Goal: Transaction & Acquisition: Purchase product/service

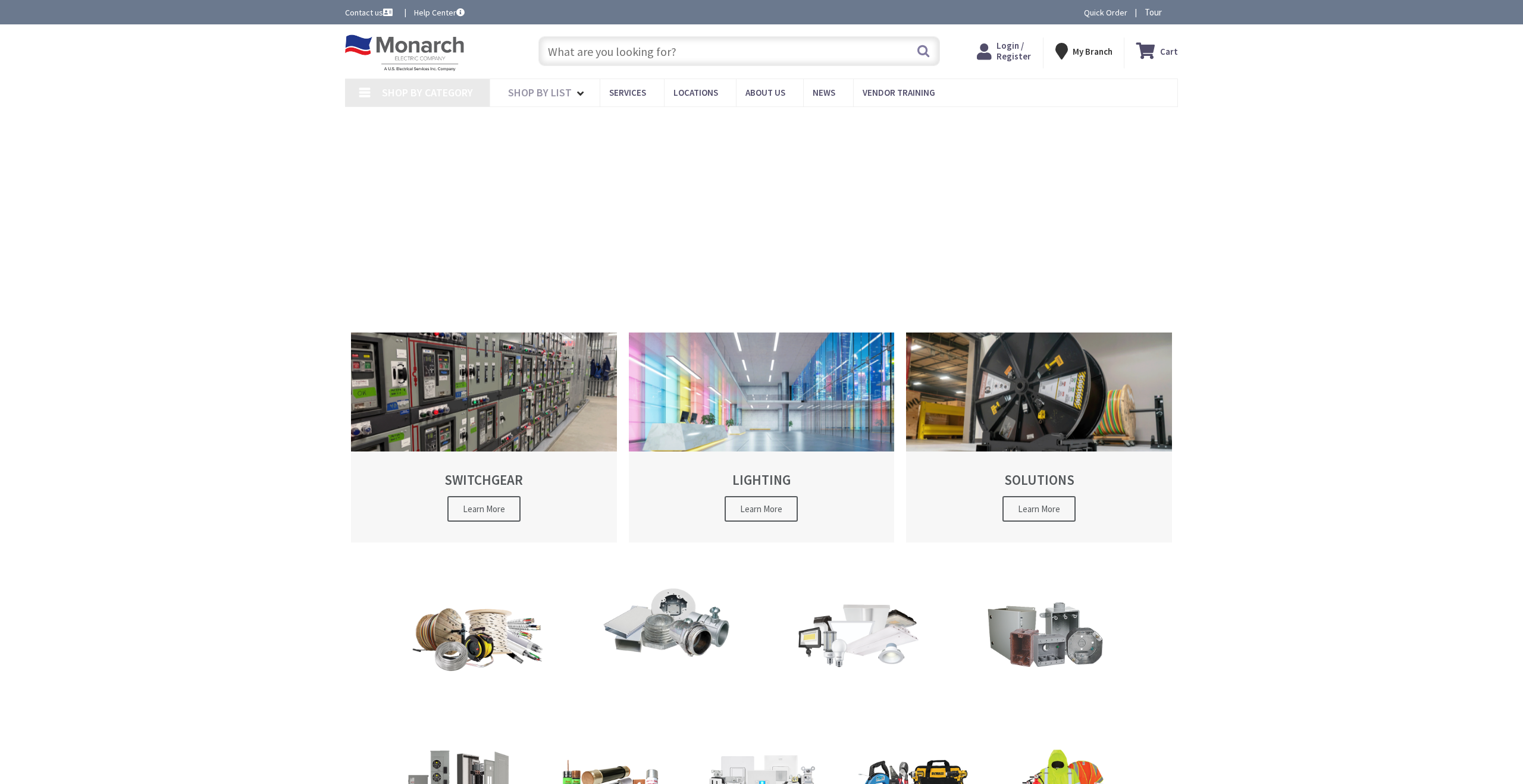
click at [640, 53] on input "text" at bounding box center [739, 51] width 402 height 30
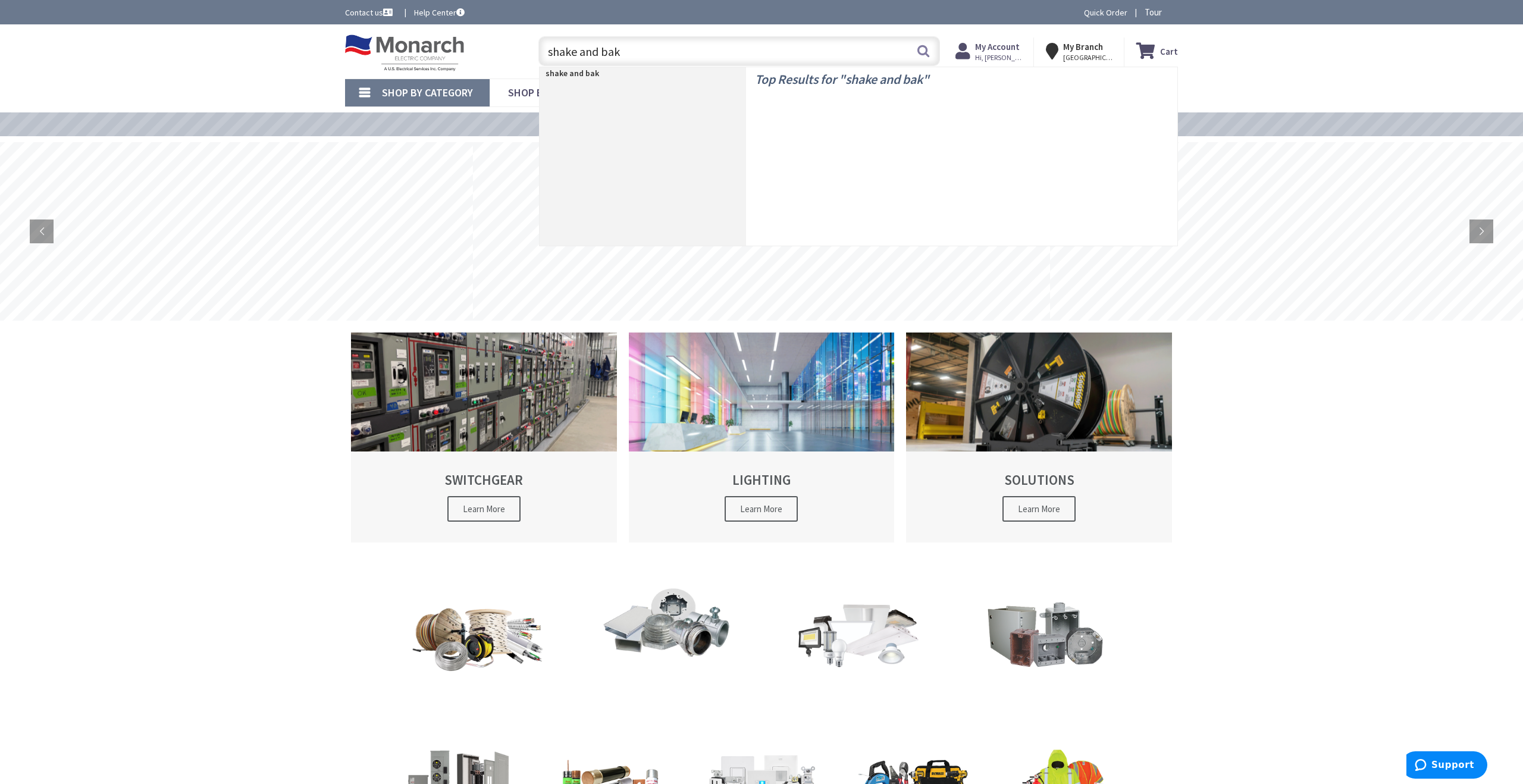
type input "shake and bake"
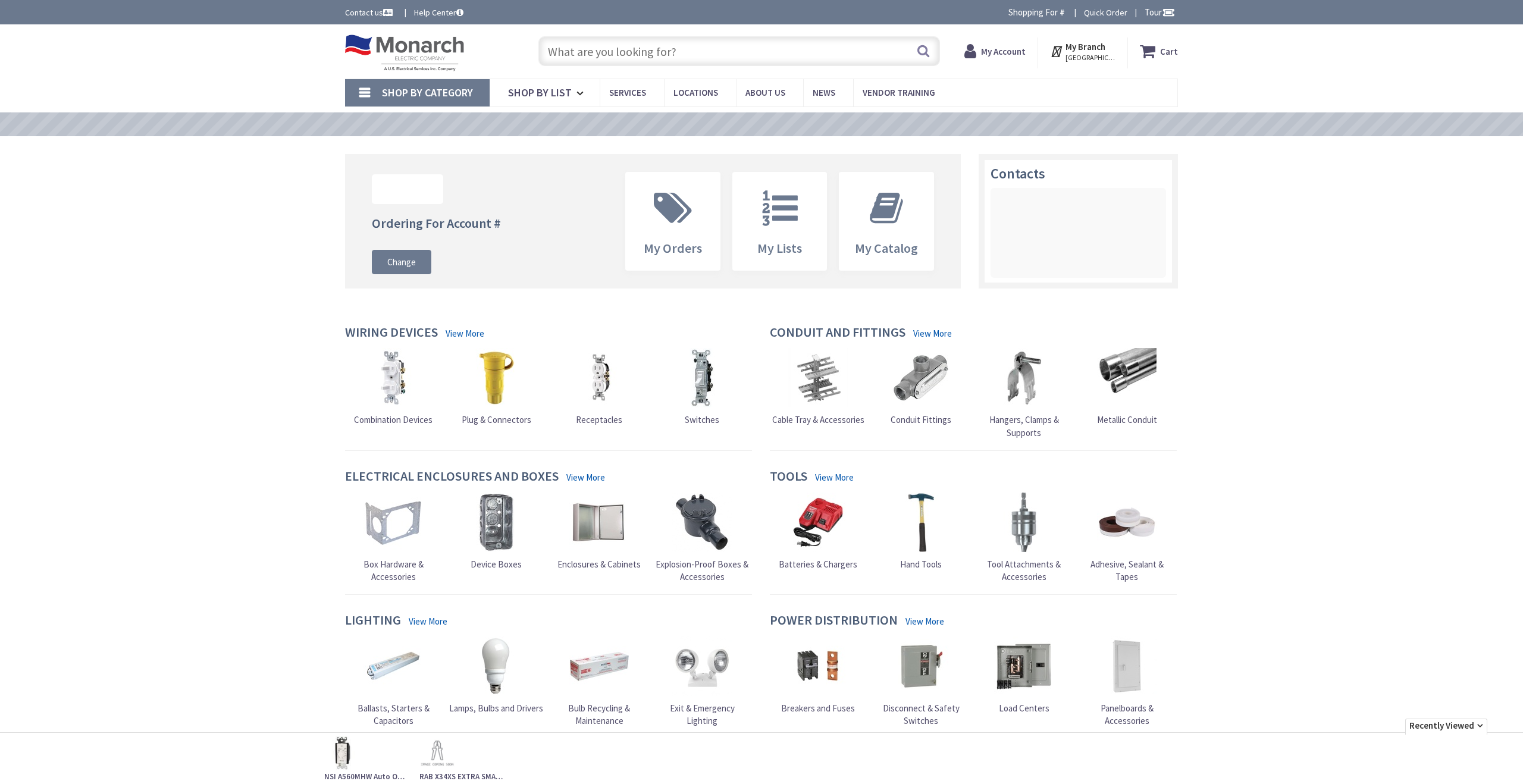
click at [588, 61] on input "text" at bounding box center [739, 51] width 402 height 30
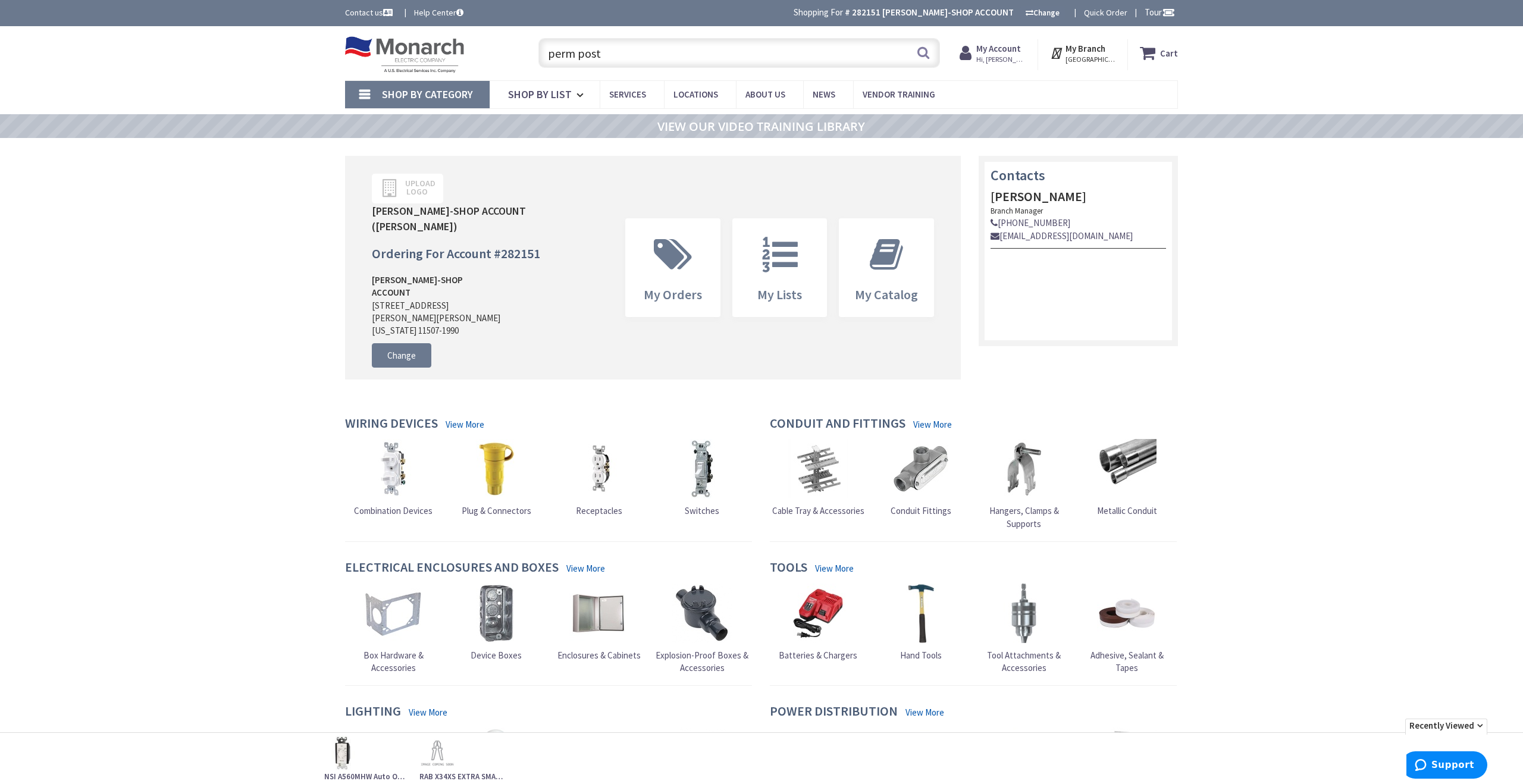
click at [572, 51] on input "perm post" at bounding box center [739, 53] width 402 height 30
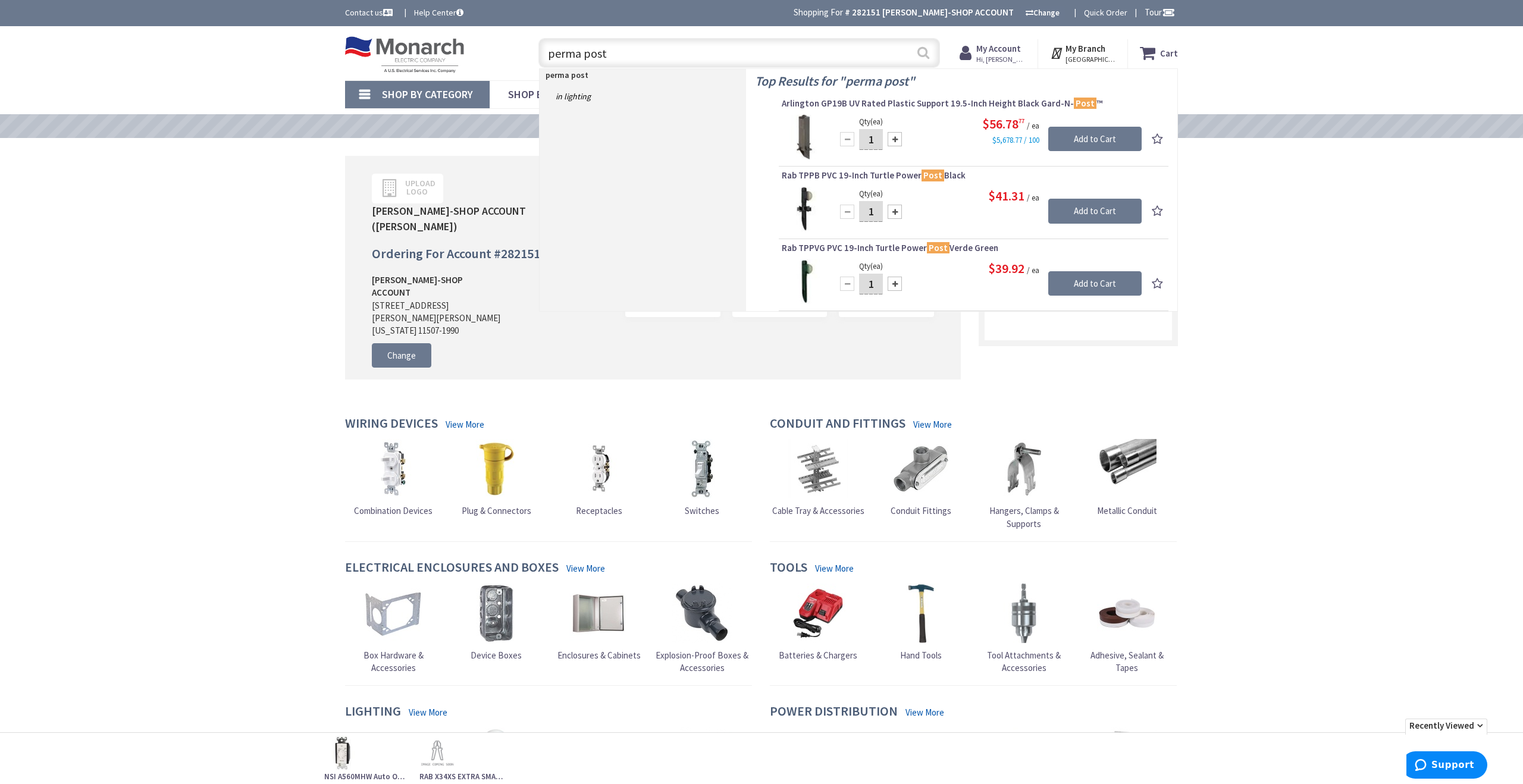
type input "perma post"
click at [919, 54] on button "Search" at bounding box center [923, 53] width 15 height 27
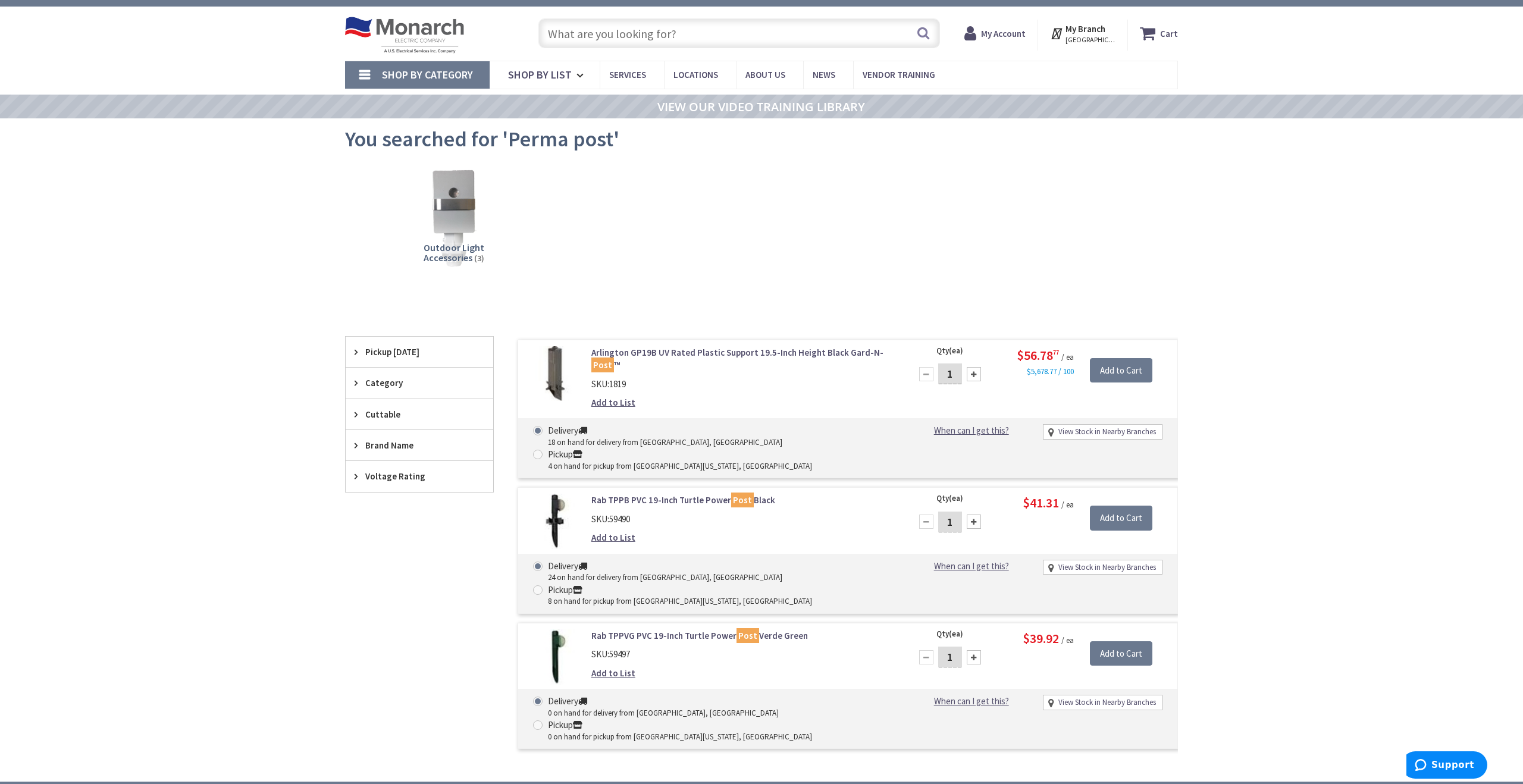
scroll to position [18, 0]
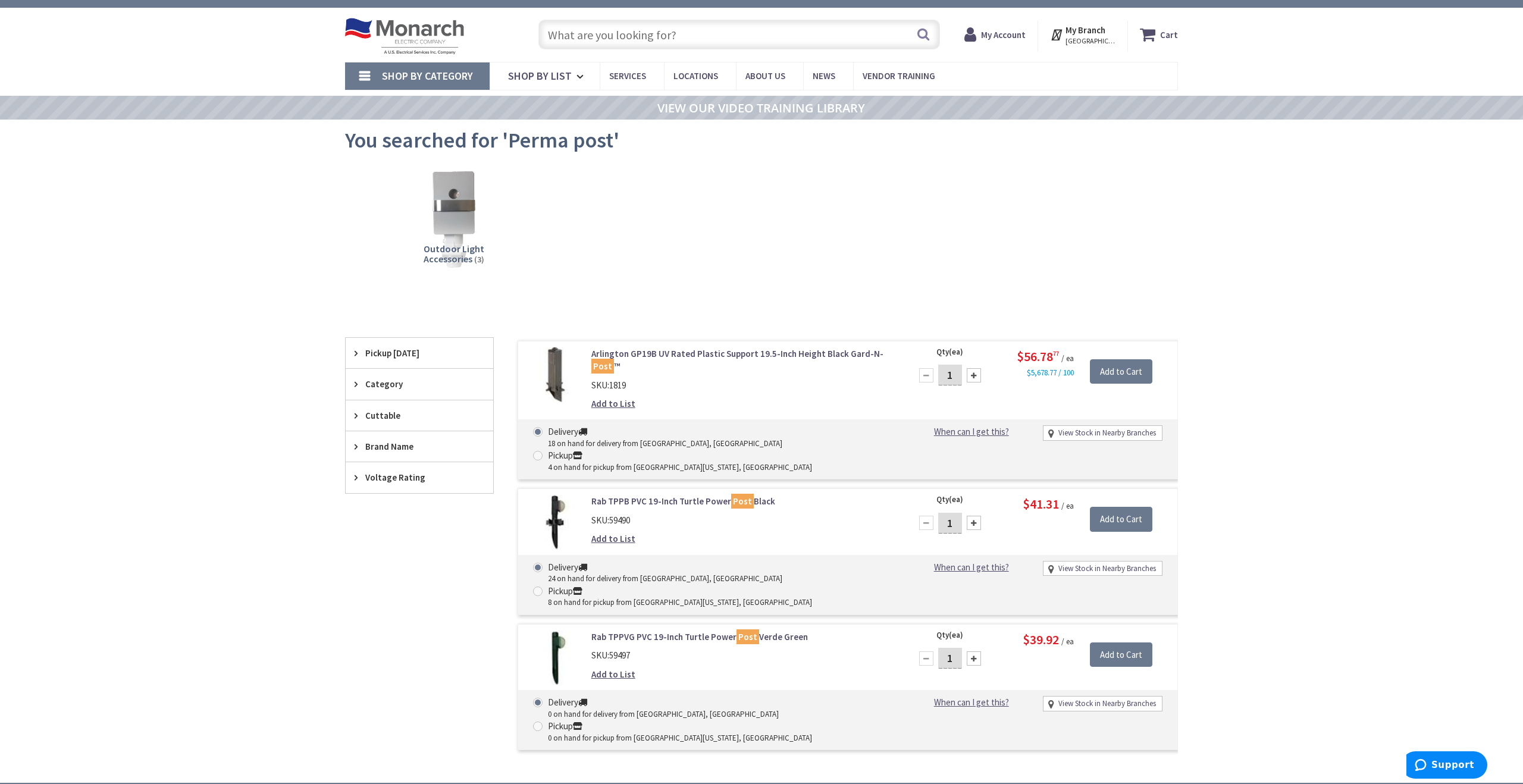
click at [588, 42] on input "text" at bounding box center [739, 34] width 402 height 30
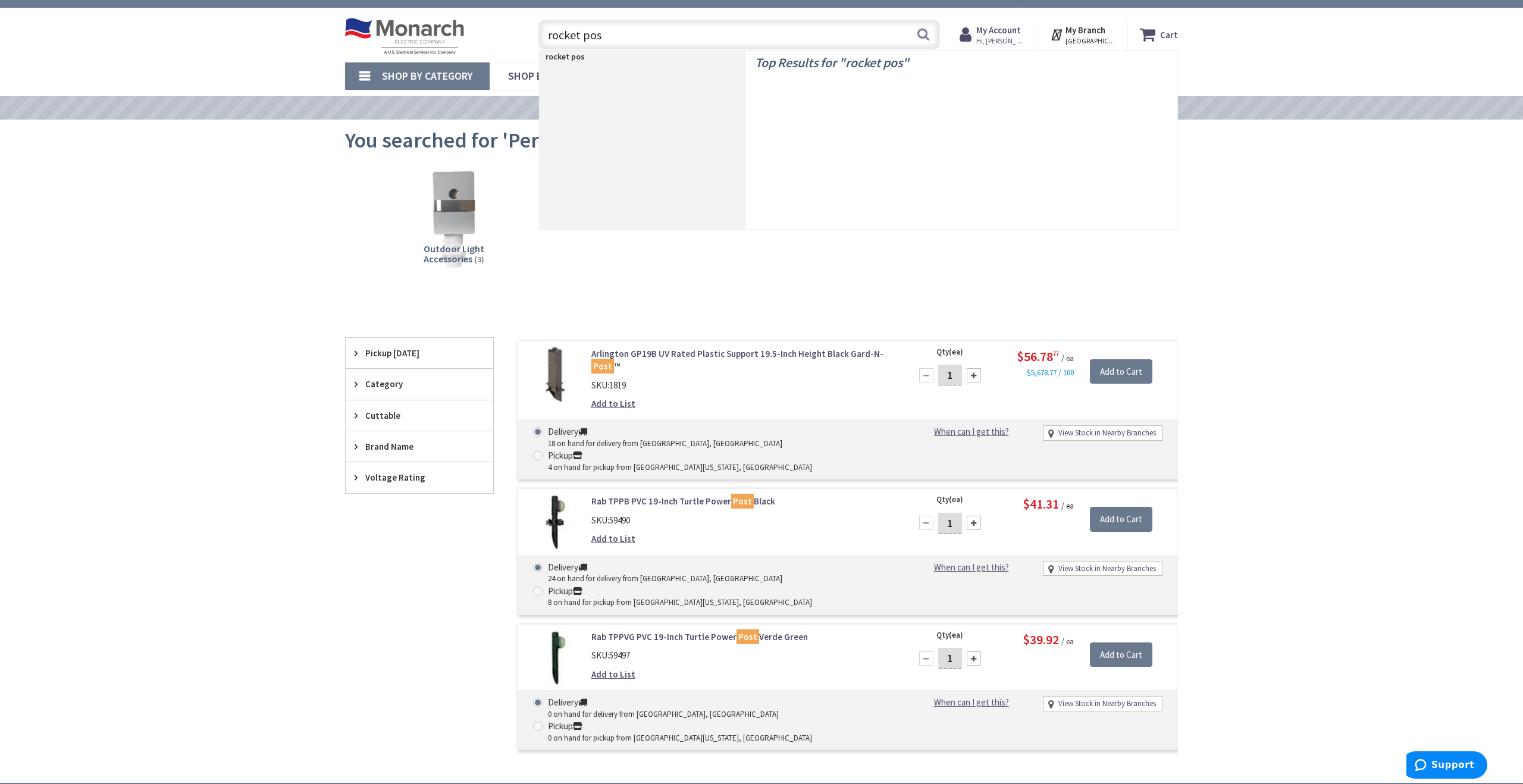
type input "rocket post"
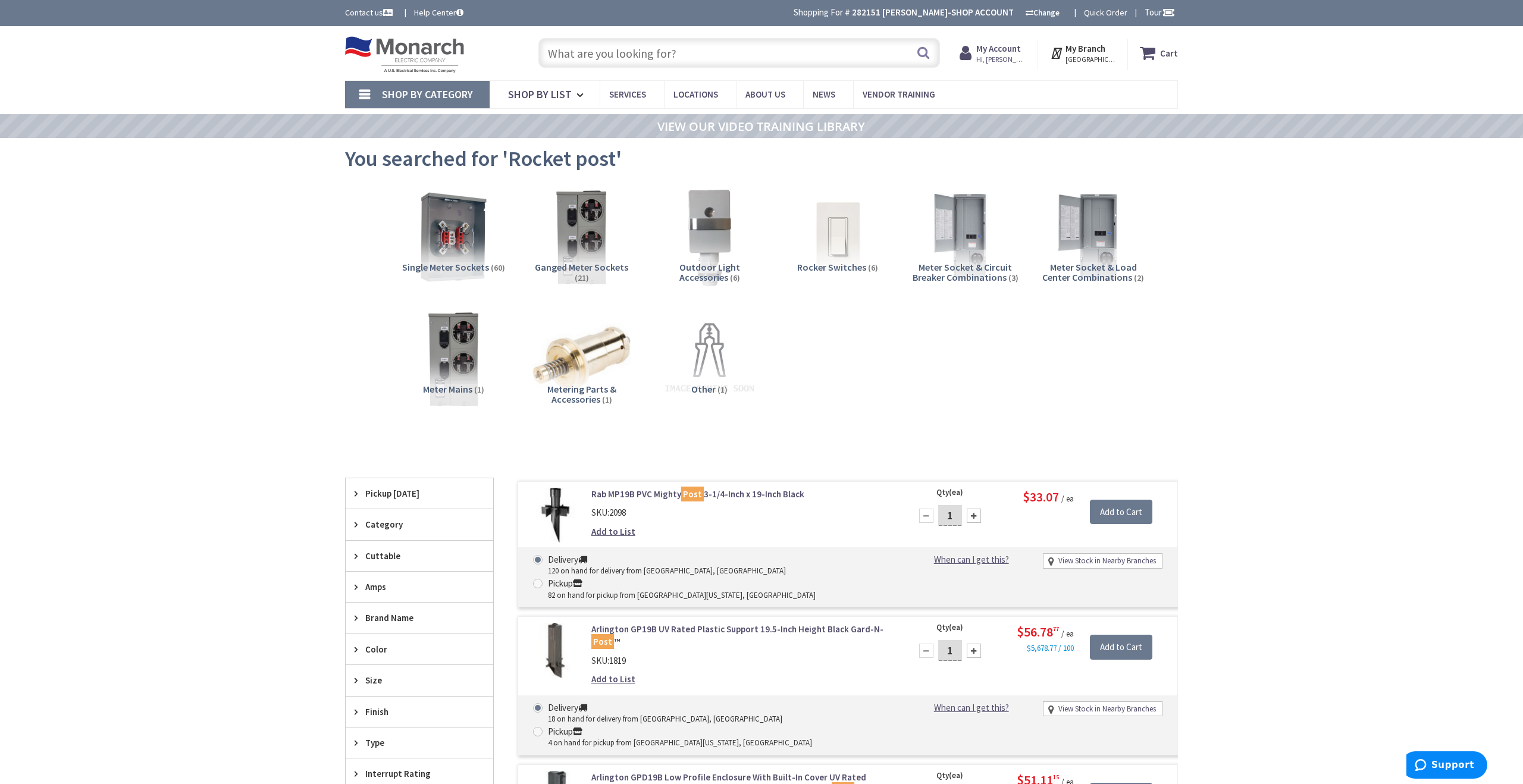
click at [592, 54] on input "text" at bounding box center [739, 53] width 402 height 30
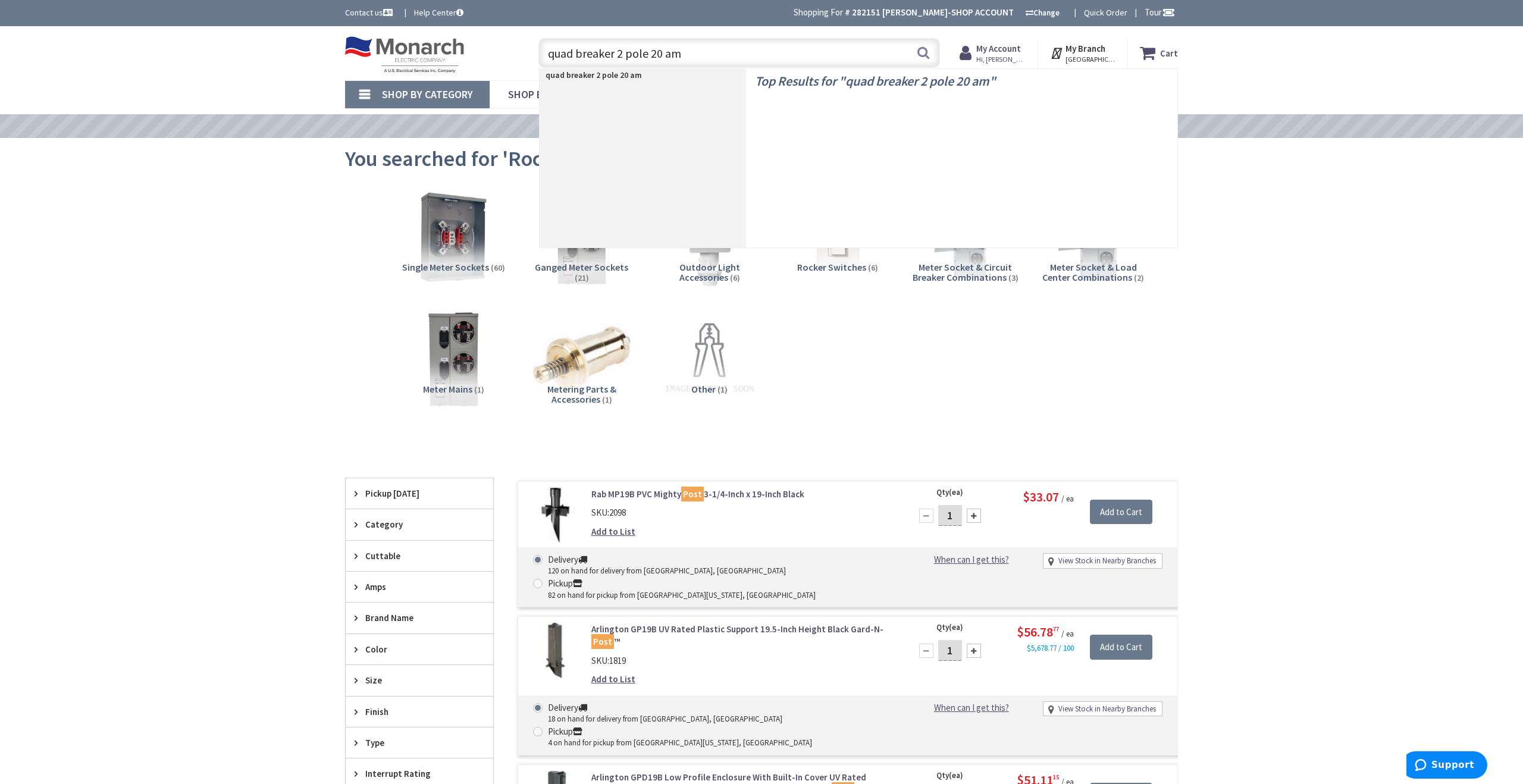
type input "quad breaker 2 pole 20 amp"
